Goal: Information Seeking & Learning: Understand process/instructions

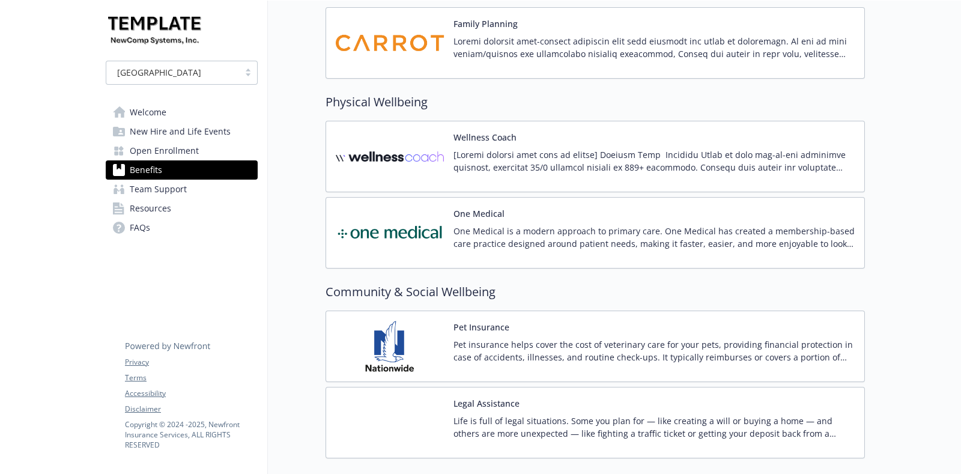
scroll to position [3470, 0]
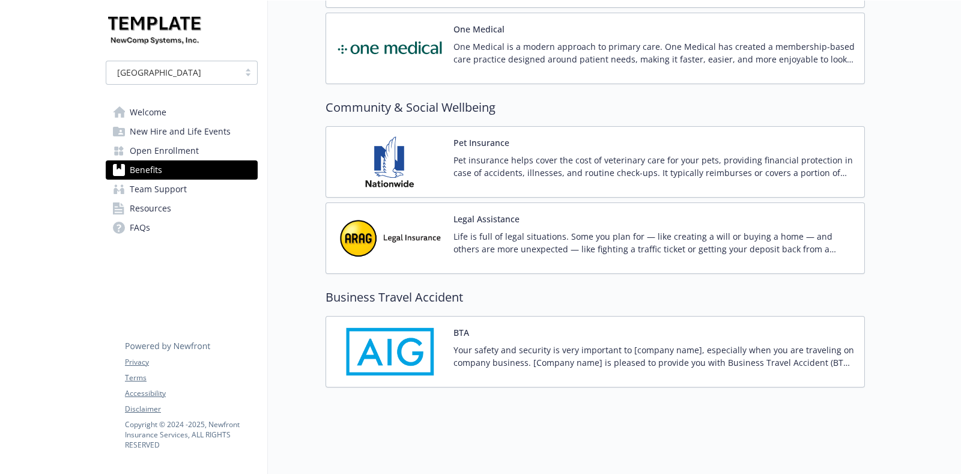
click at [404, 332] on img at bounding box center [390, 351] width 108 height 51
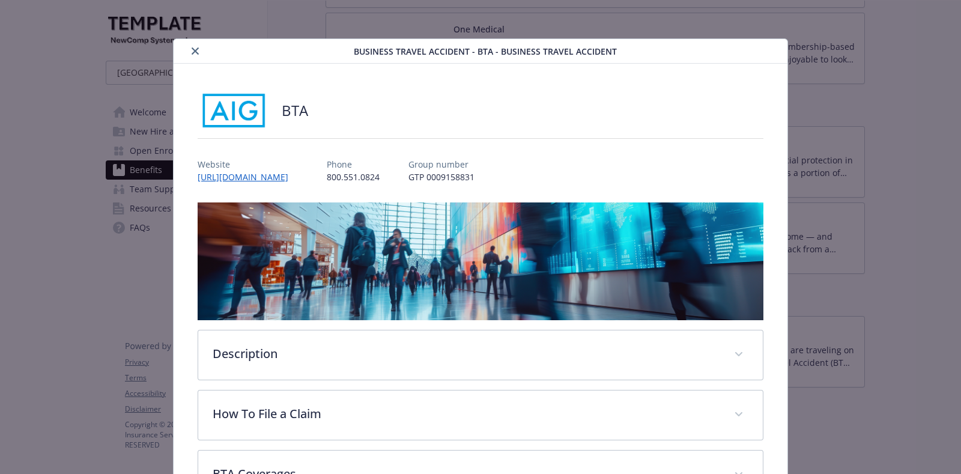
scroll to position [151, 0]
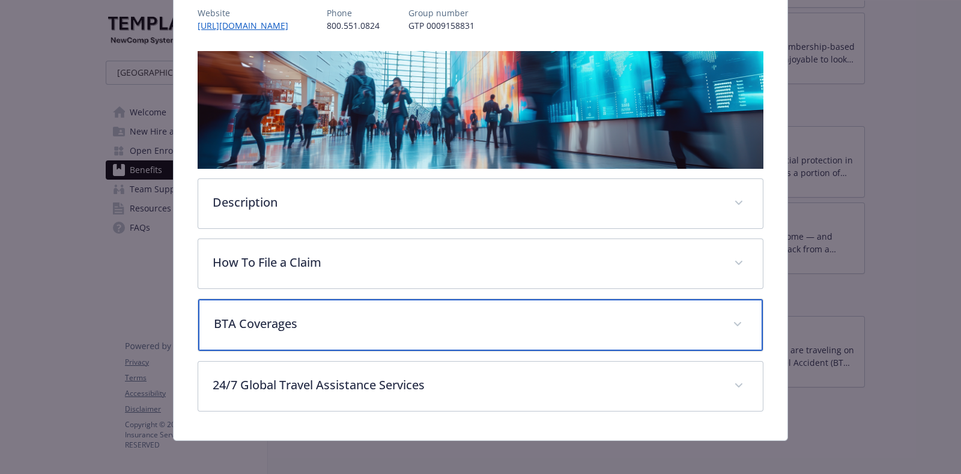
click at [358, 329] on div "BTA Coverages" at bounding box center [480, 325] width 565 height 52
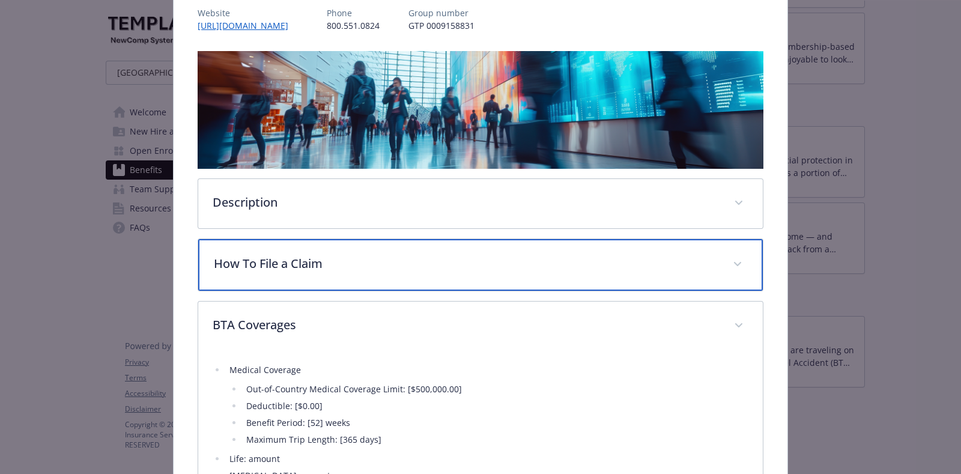
click at [362, 270] on div "How To File a Claim" at bounding box center [480, 265] width 565 height 52
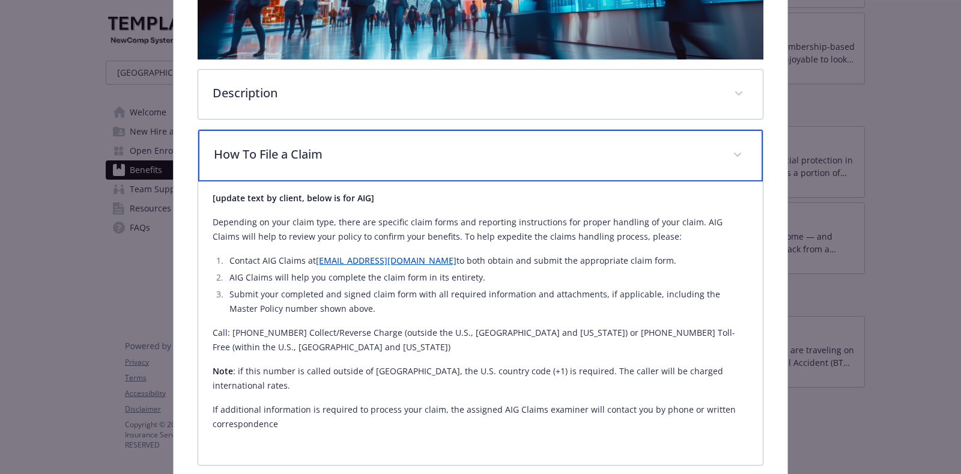
scroll to position [262, 0]
